Goal: Information Seeking & Learning: Learn about a topic

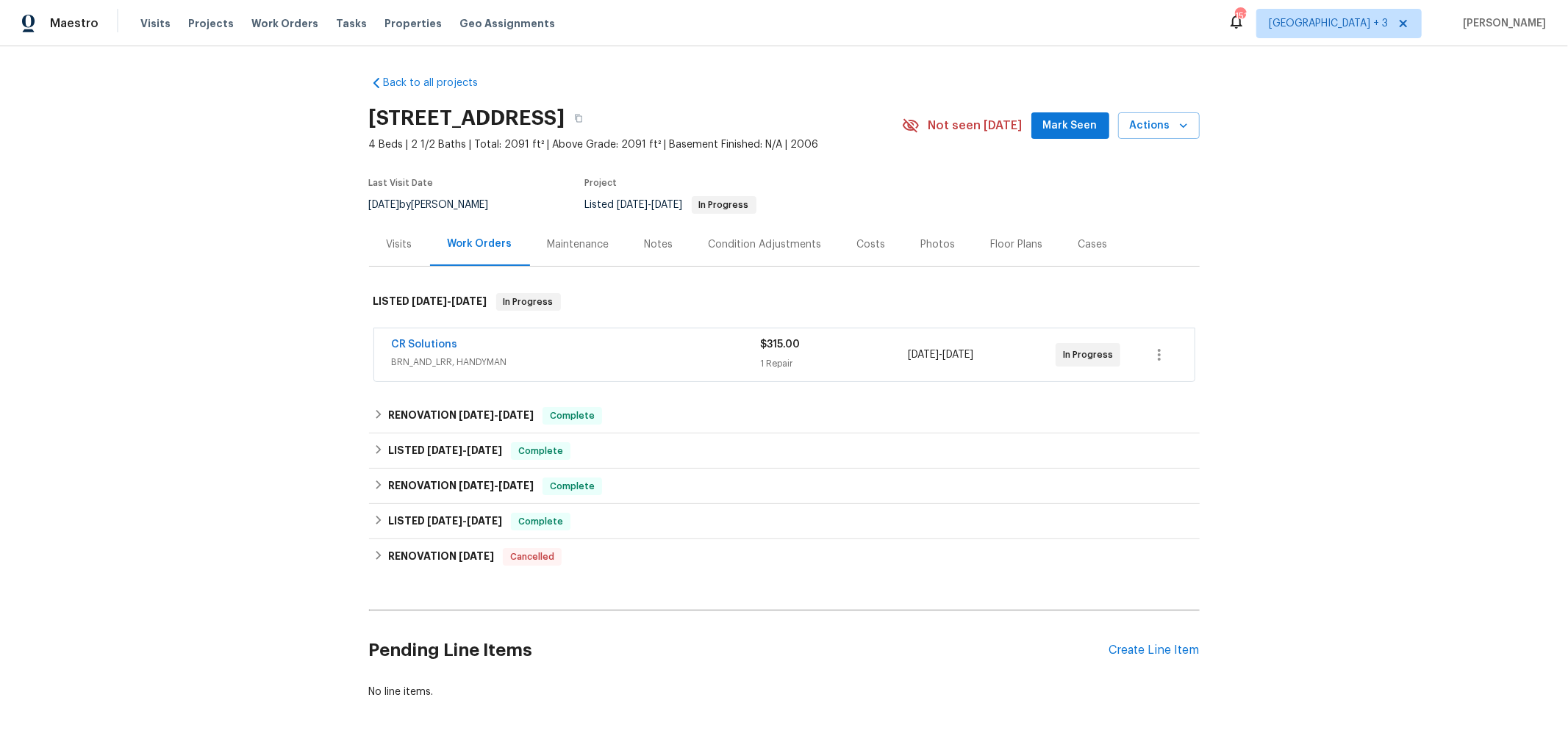
click at [584, 346] on div "CR Solutions" at bounding box center [576, 345] width 369 height 17
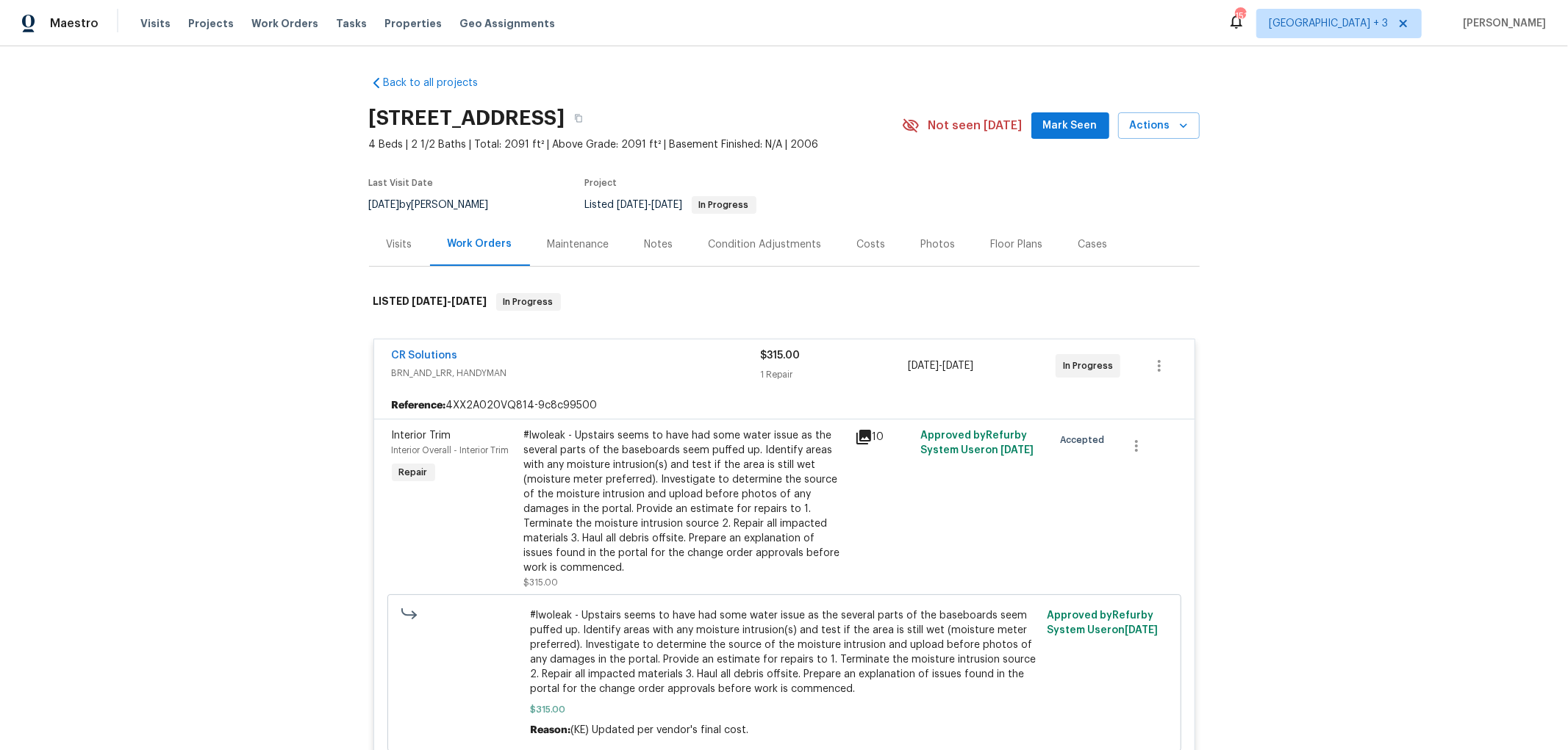
click at [856, 432] on icon at bounding box center [864, 437] width 15 height 15
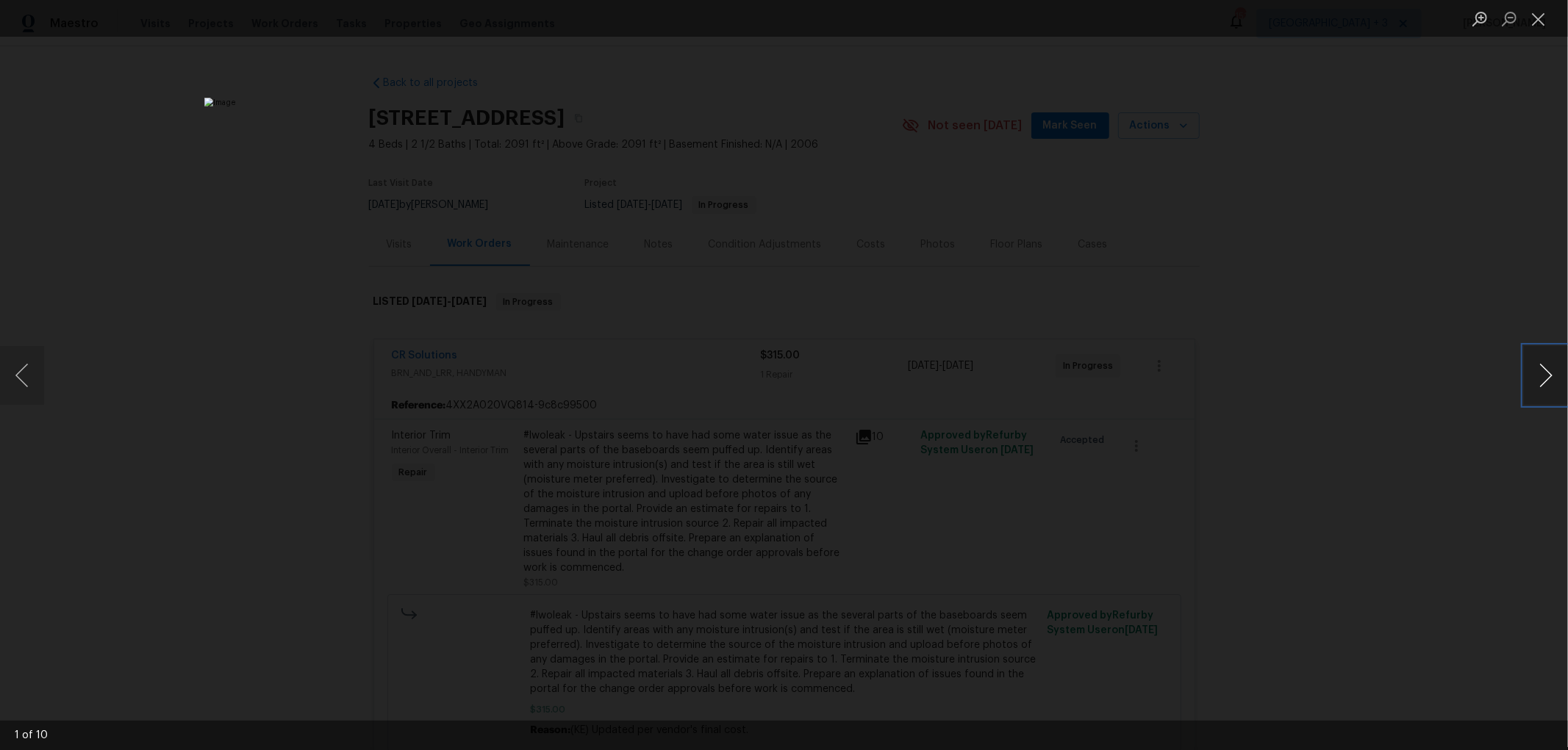
click at [1543, 371] on button "Next image" at bounding box center [1546, 376] width 44 height 59
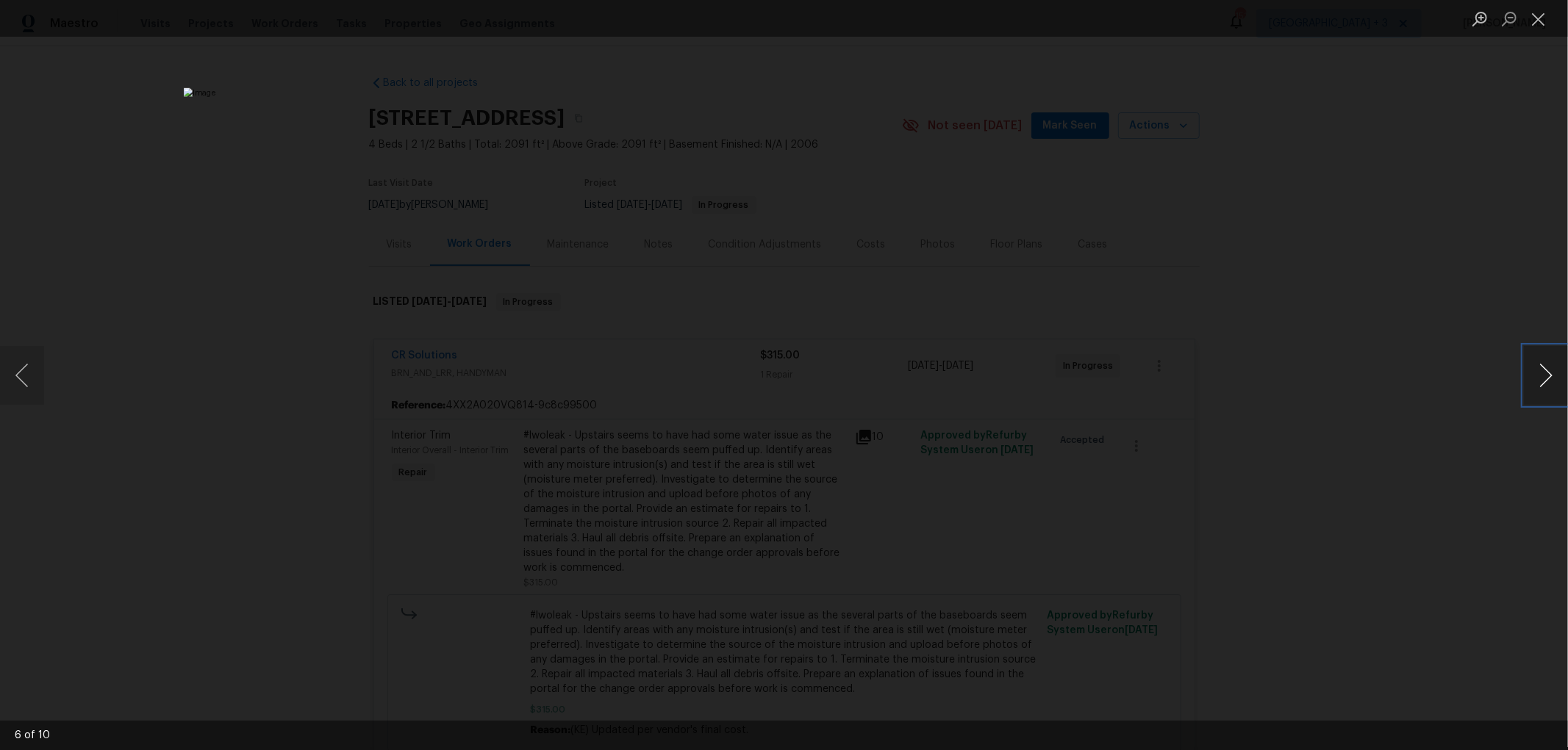
click at [1543, 371] on button "Next image" at bounding box center [1546, 376] width 44 height 59
click at [1541, 17] on button "Close lightbox" at bounding box center [1538, 18] width 30 height 25
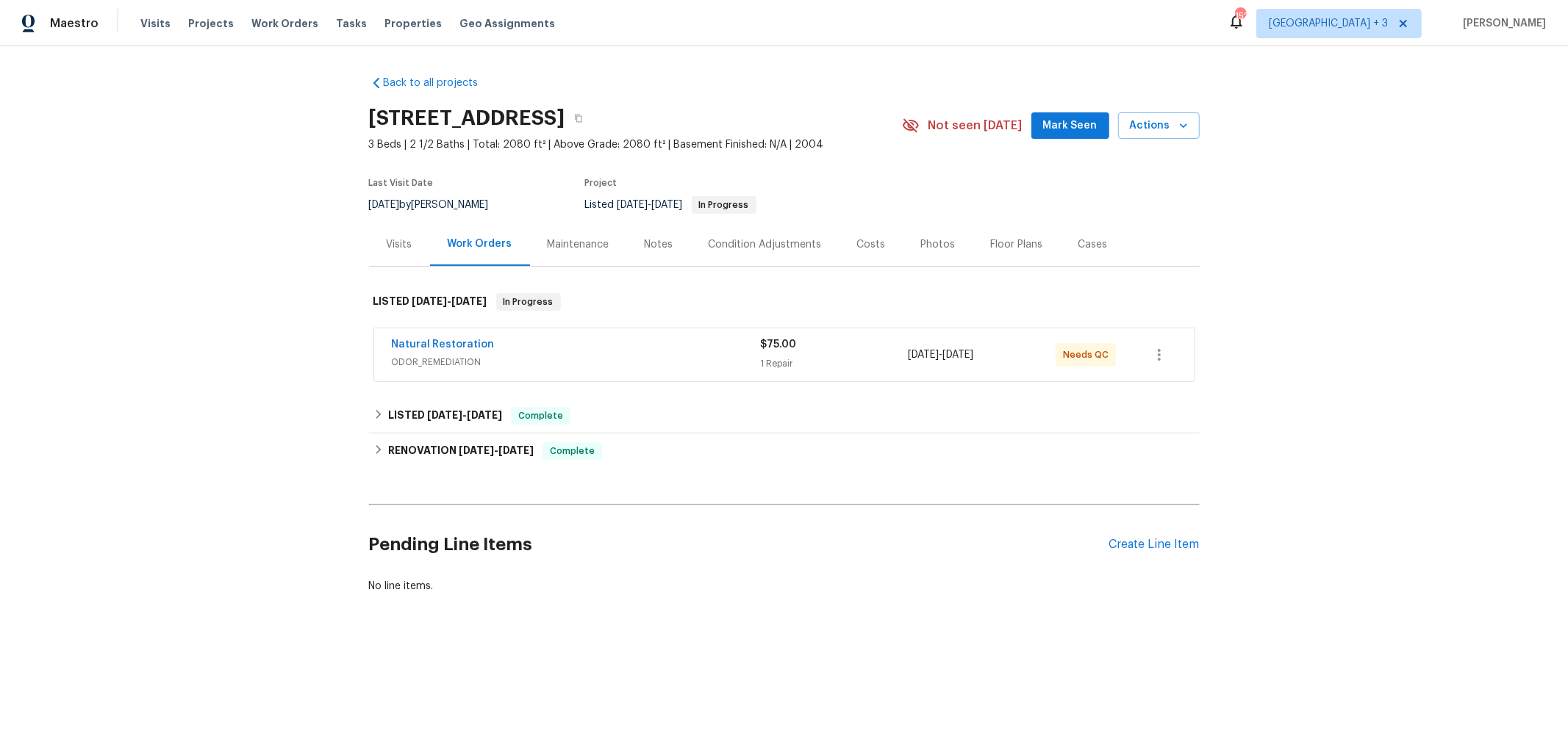
click at [640, 360] on span "ODOR_REMEDIATION" at bounding box center [576, 363] width 369 height 15
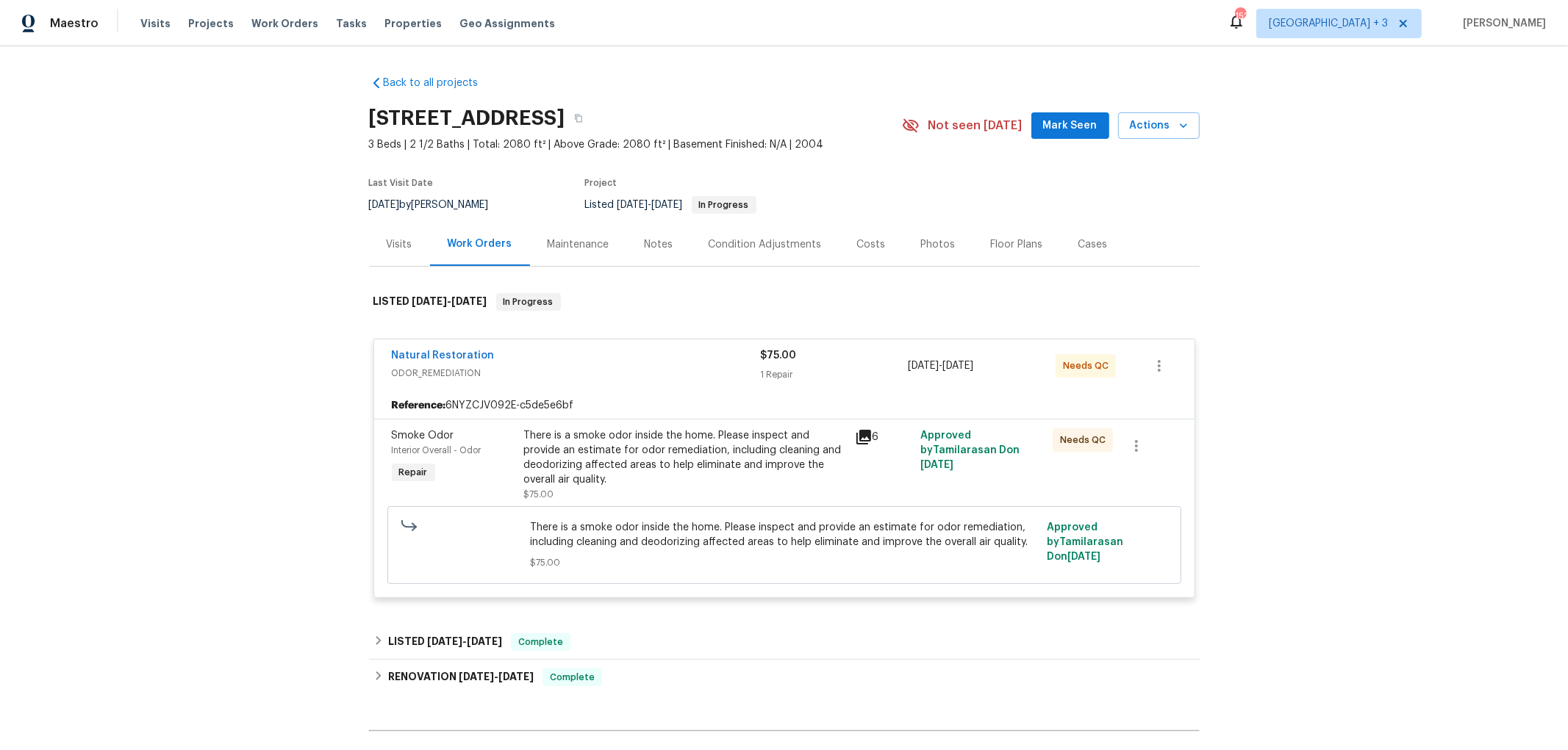
click at [856, 432] on icon at bounding box center [864, 437] width 15 height 15
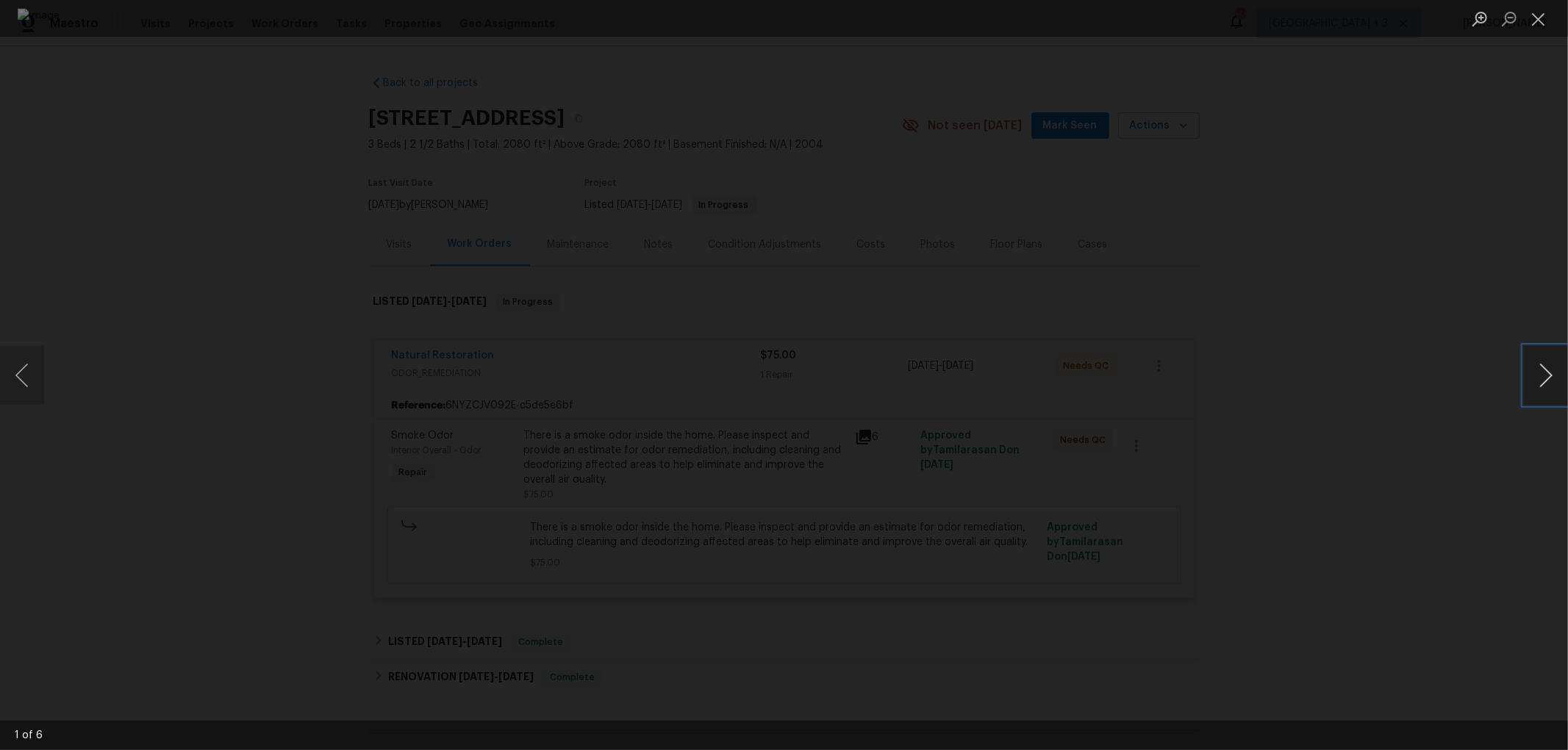
click at [1543, 369] on button "Next image" at bounding box center [1546, 376] width 44 height 59
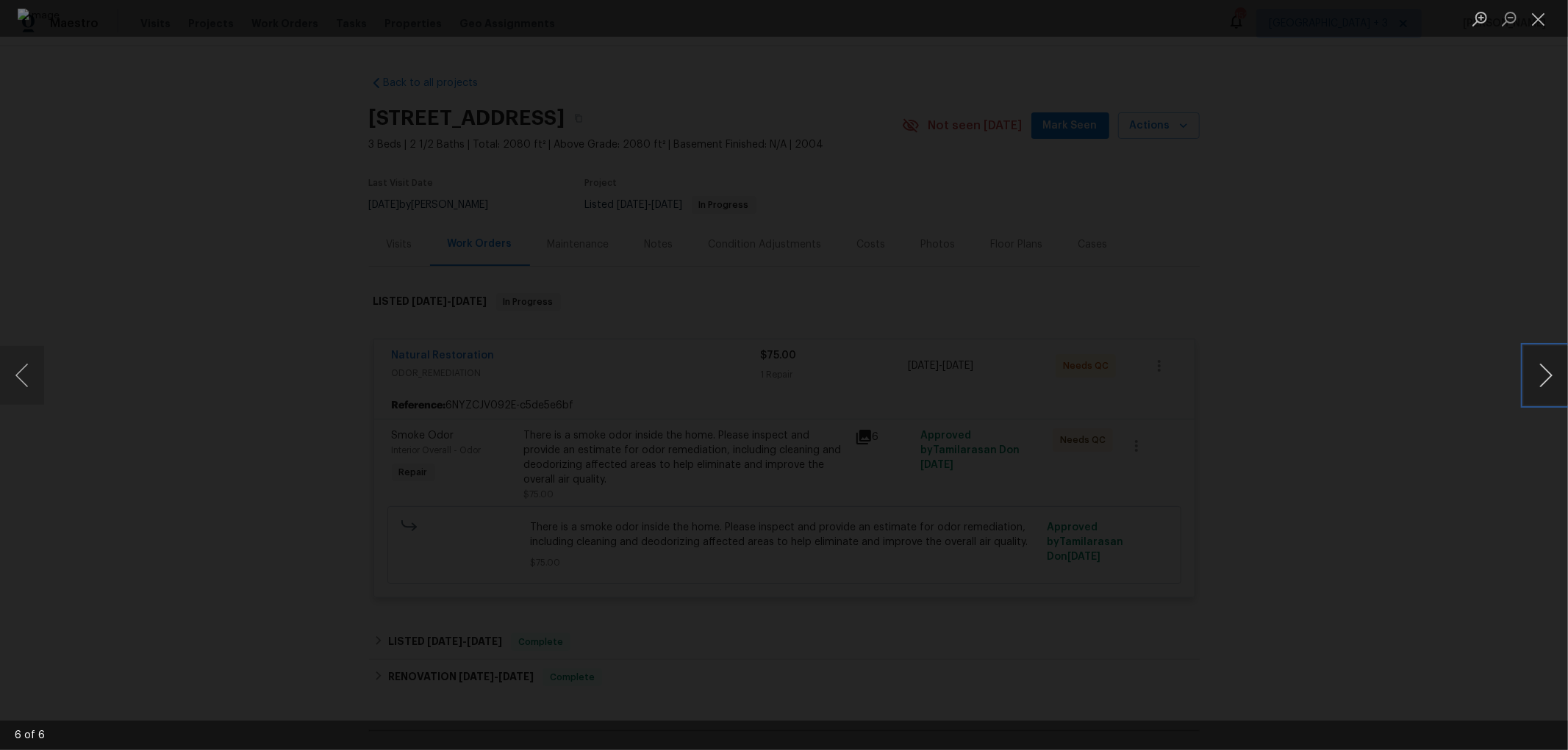
click at [1543, 369] on button "Next image" at bounding box center [1546, 376] width 44 height 59
click at [1543, 16] on button "Close lightbox" at bounding box center [1538, 18] width 30 height 25
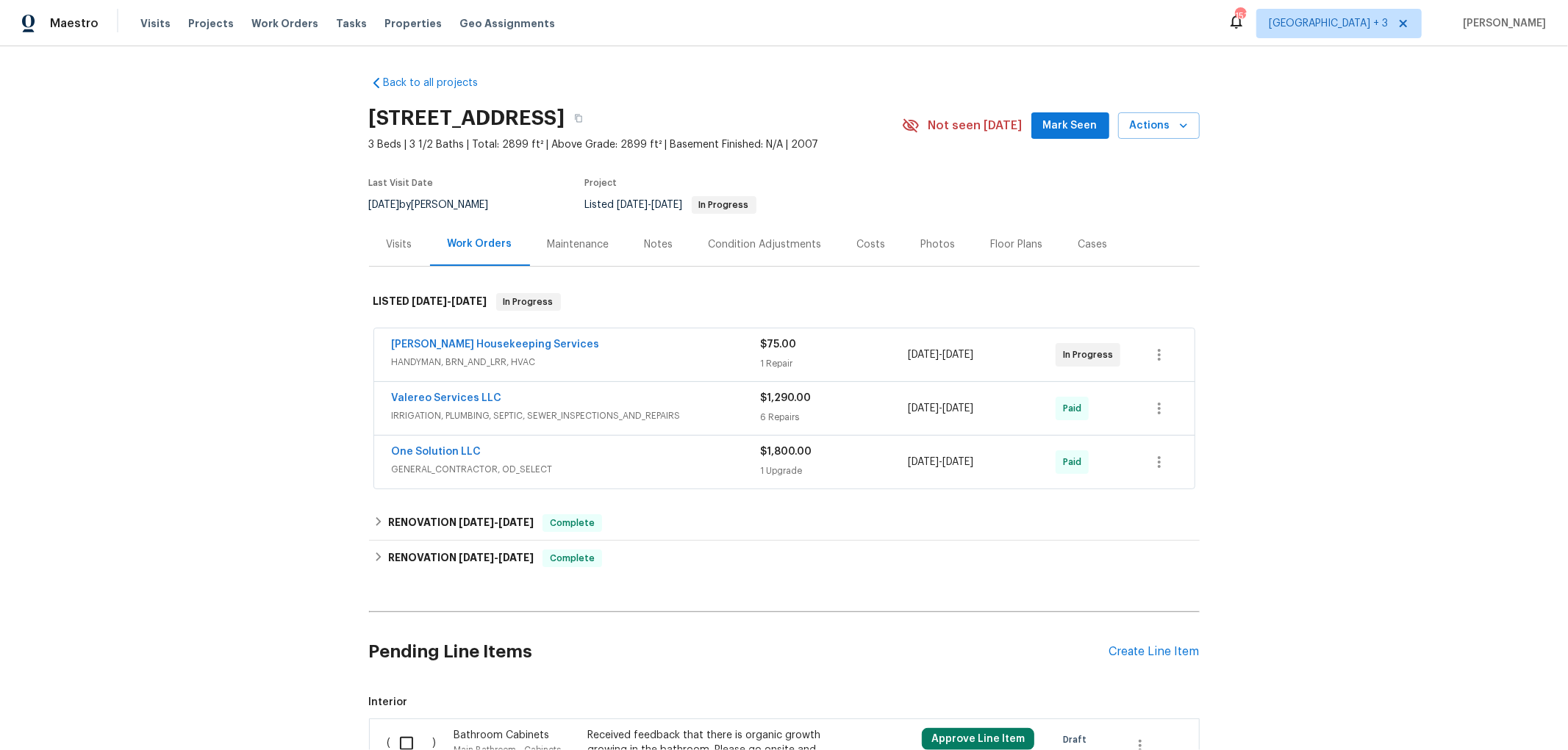
click at [595, 355] on span "HANDYMAN, BRN_AND_LRR, HVAC" at bounding box center [576, 363] width 369 height 15
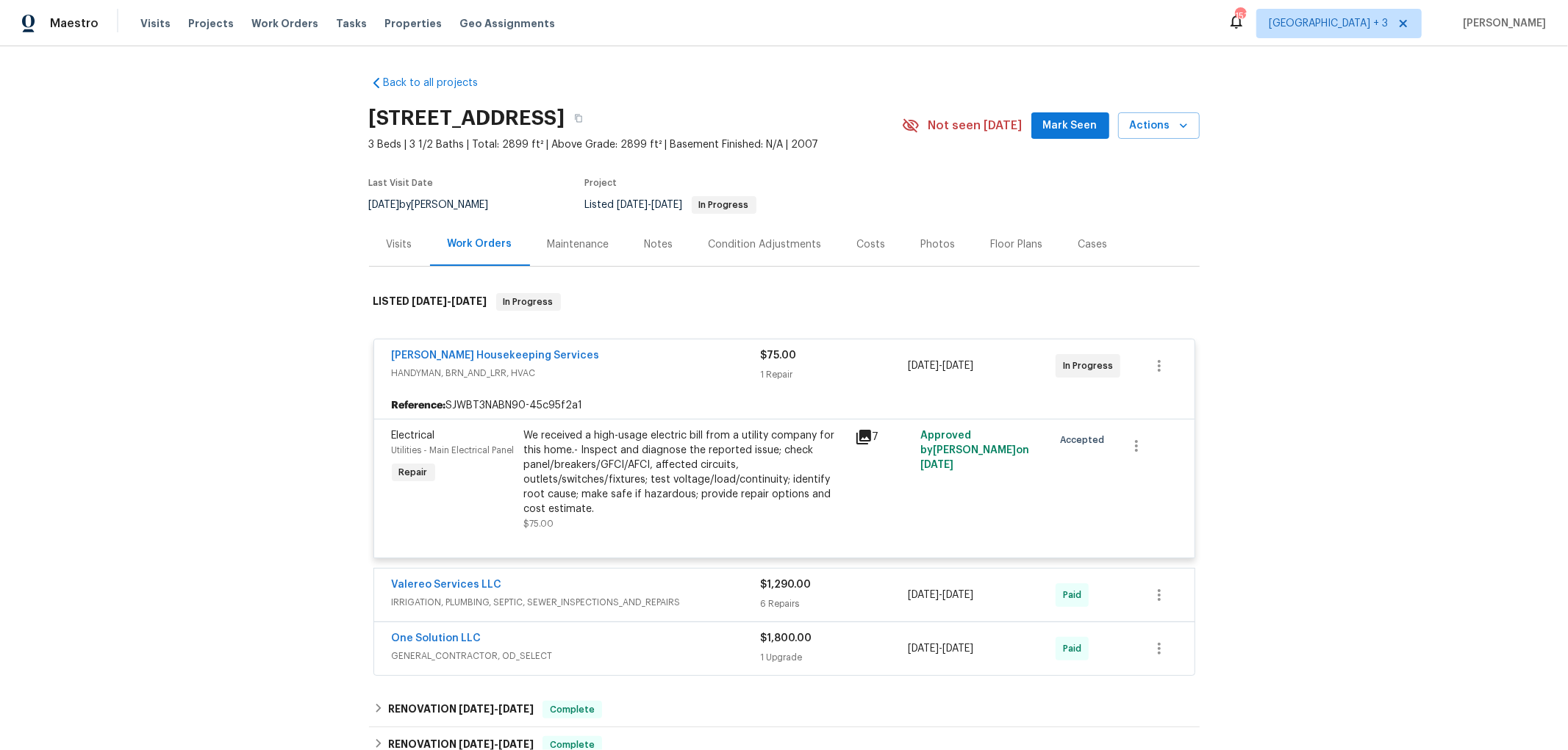
click at [856, 432] on icon at bounding box center [864, 437] width 15 height 15
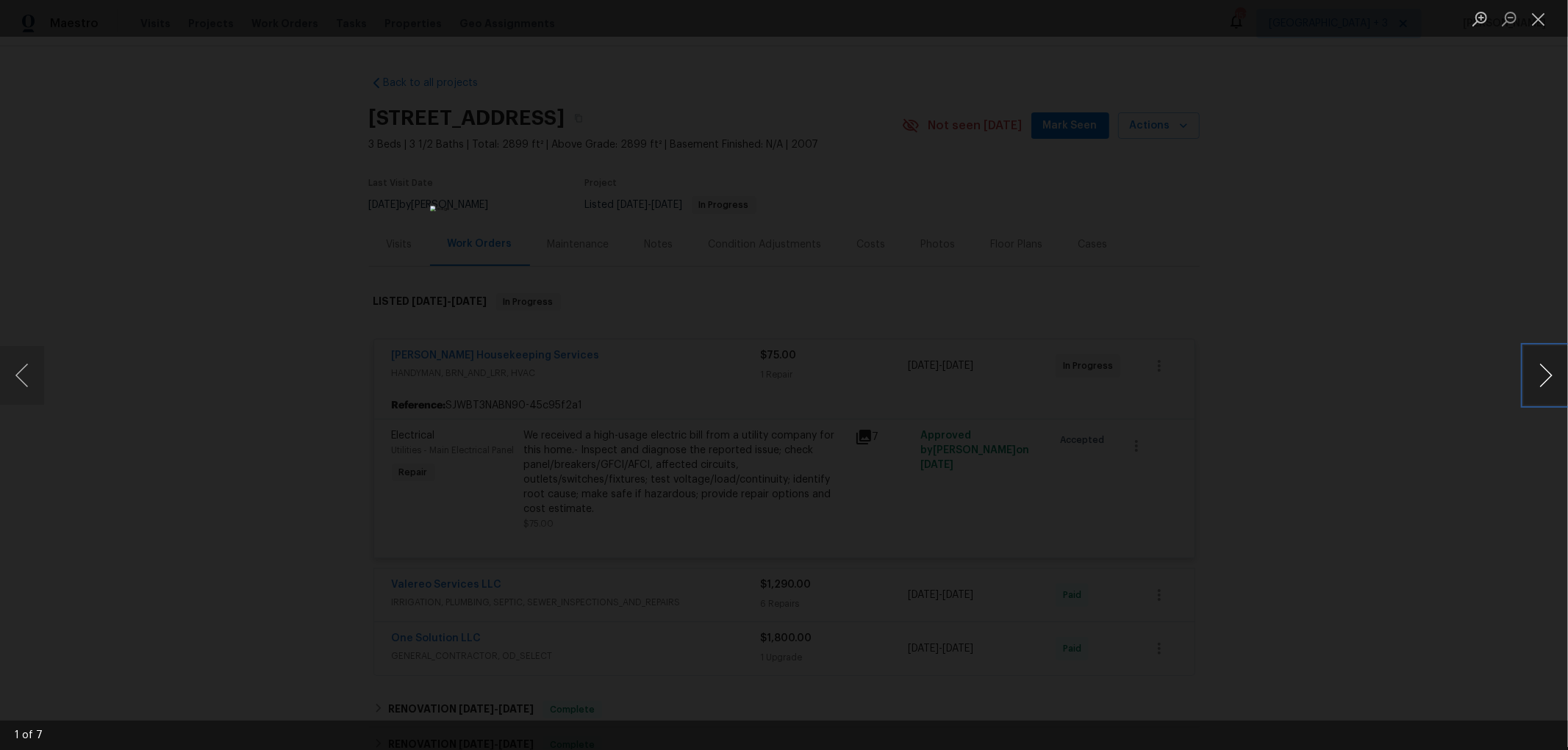
click at [1543, 373] on button "Next image" at bounding box center [1546, 376] width 44 height 59
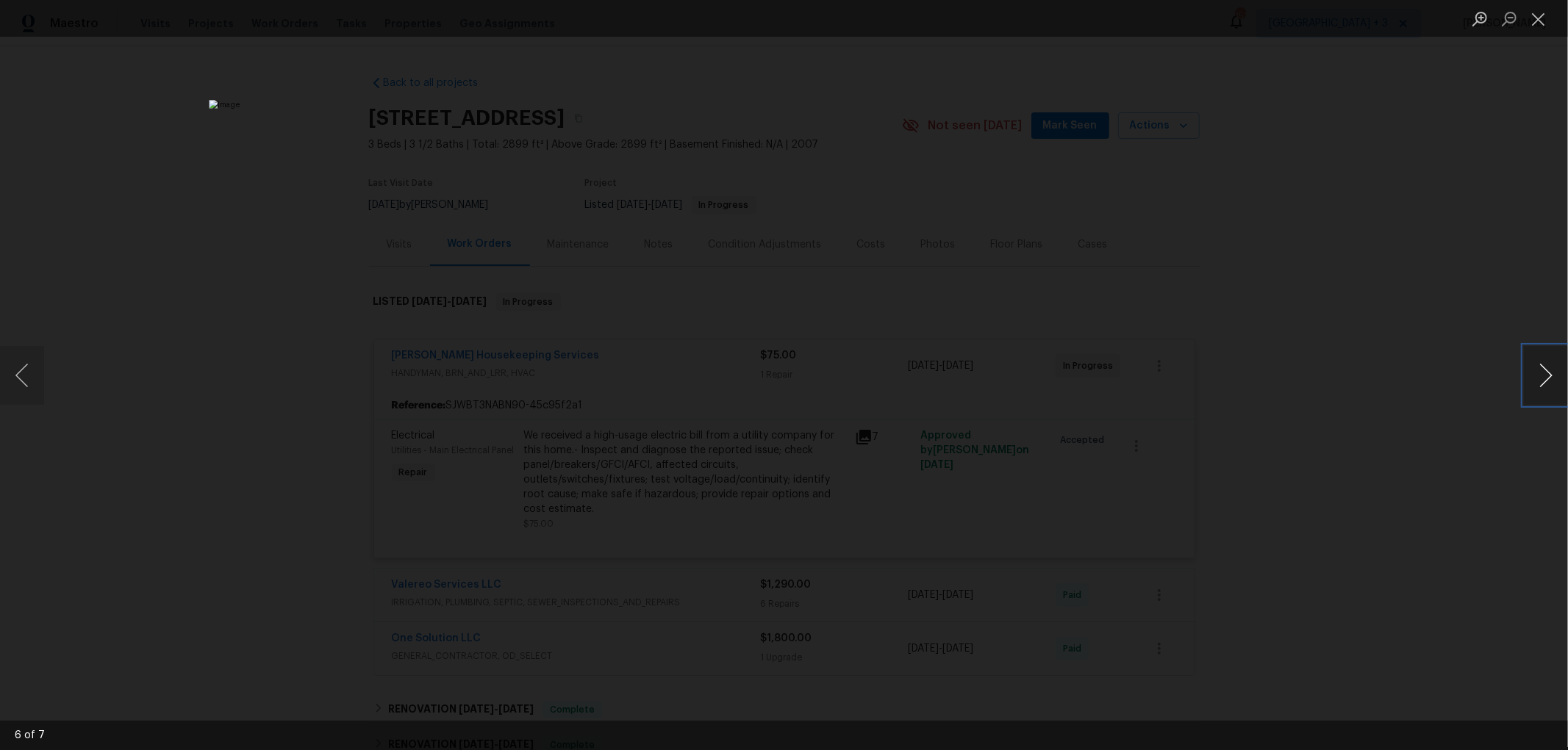
click at [1543, 373] on button "Next image" at bounding box center [1546, 376] width 44 height 59
click at [1545, 20] on button "Close lightbox" at bounding box center [1538, 18] width 30 height 25
